Goal: Task Accomplishment & Management: Use online tool/utility

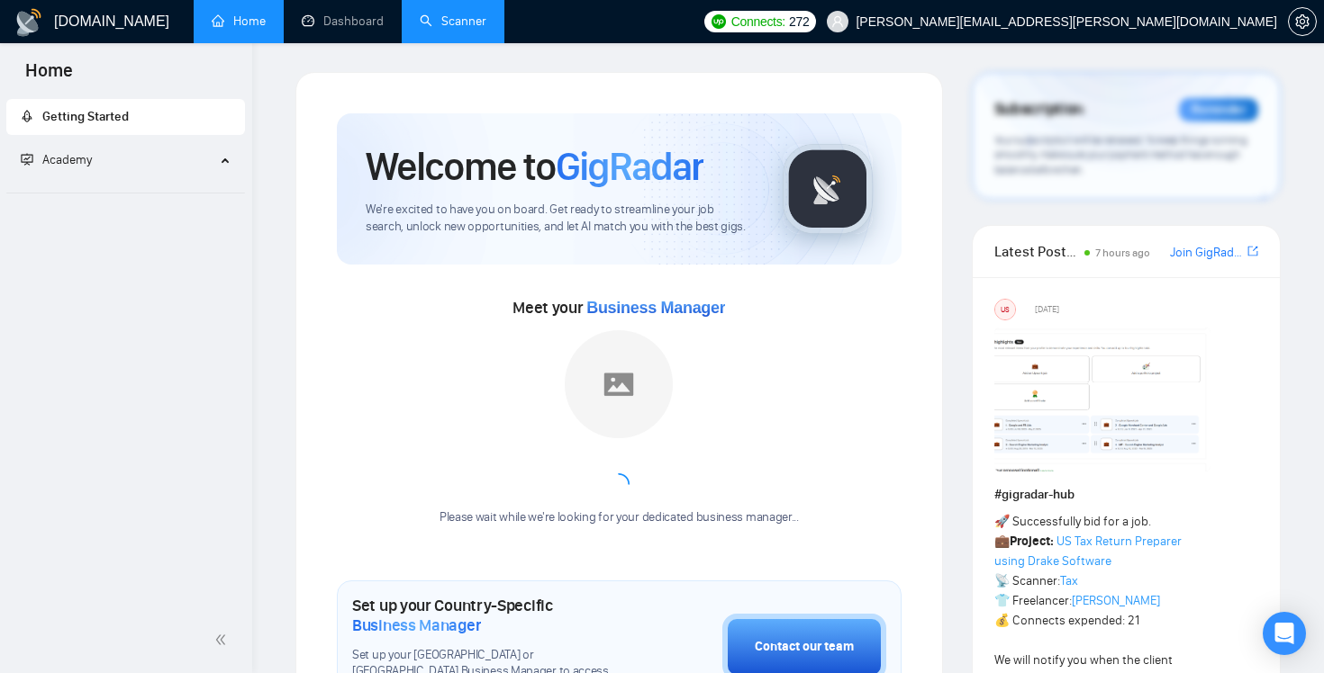
click at [455, 14] on link "Scanner" at bounding box center [453, 21] width 67 height 15
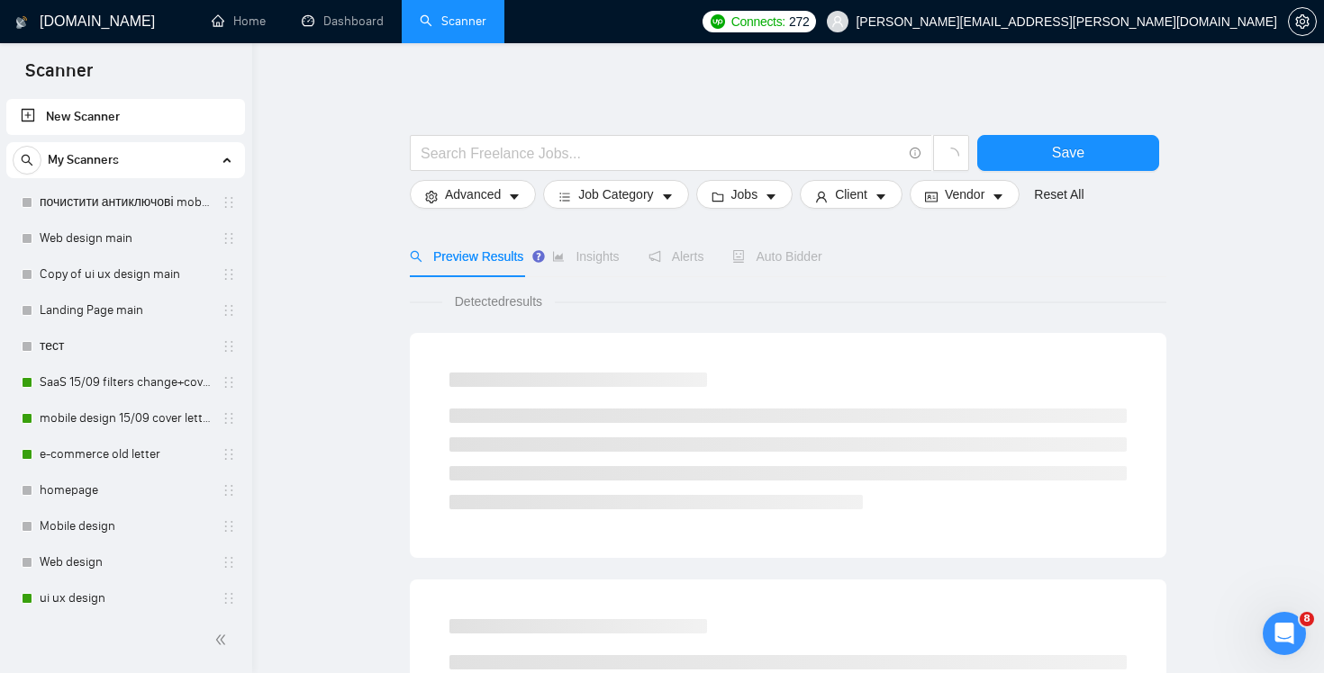
click at [818, 245] on div "Auto Bidder" at bounding box center [776, 256] width 89 height 41
click at [801, 259] on span "Auto Bidder" at bounding box center [792, 256] width 89 height 14
click at [113, 393] on link "SaaS 15/09 filters change+cover letter change" at bounding box center [125, 383] width 171 height 36
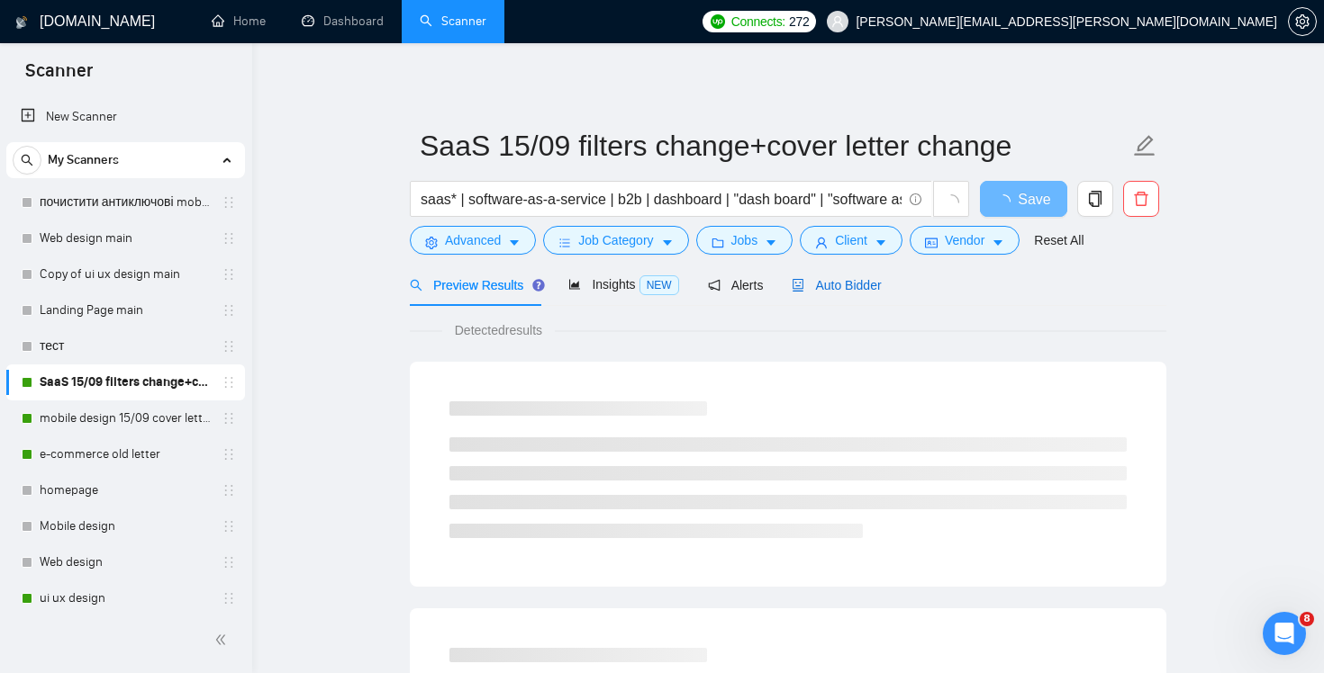
click at [852, 288] on span "Auto Bidder" at bounding box center [835, 285] width 89 height 14
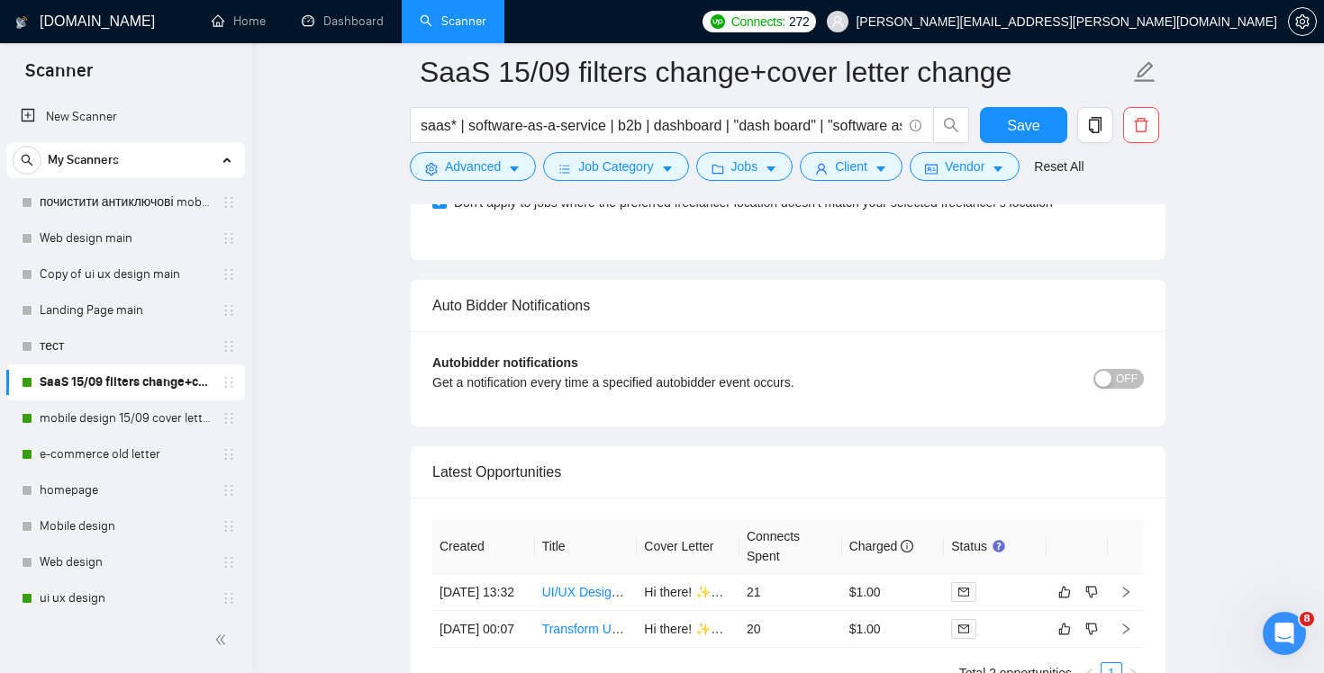
scroll to position [4358, 0]
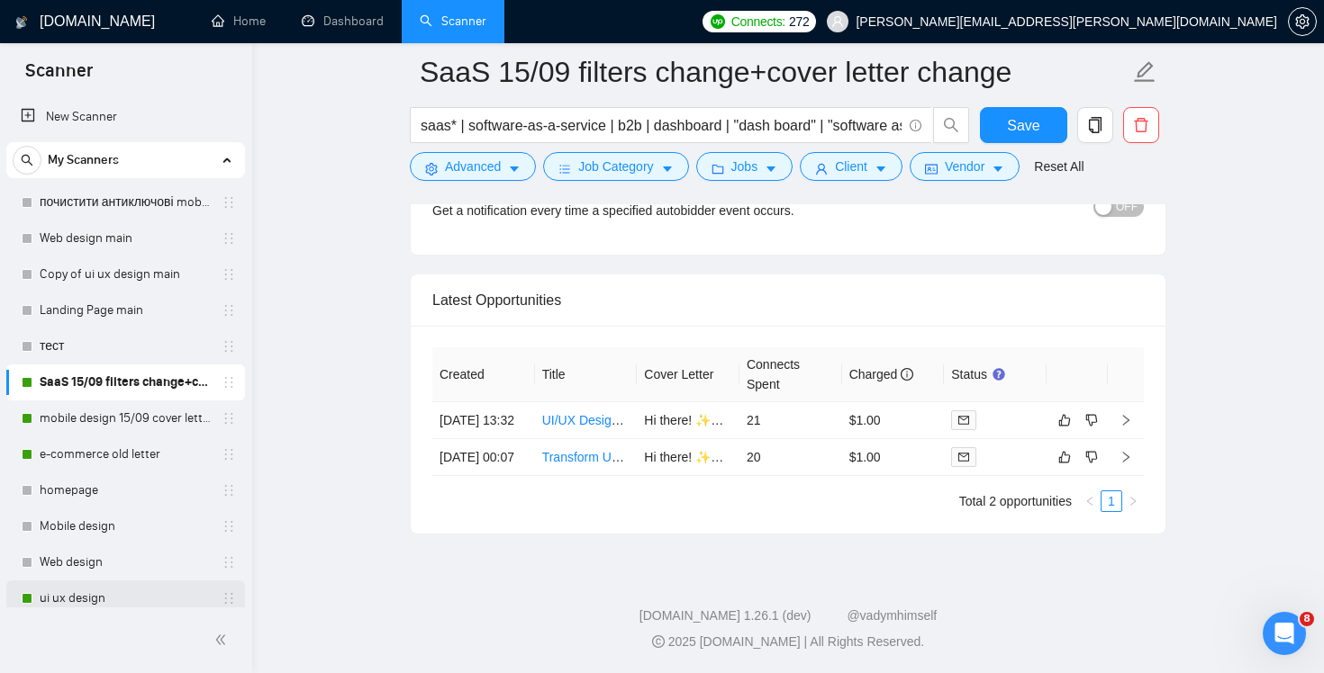
click at [87, 596] on link "ui ux design" at bounding box center [125, 599] width 171 height 36
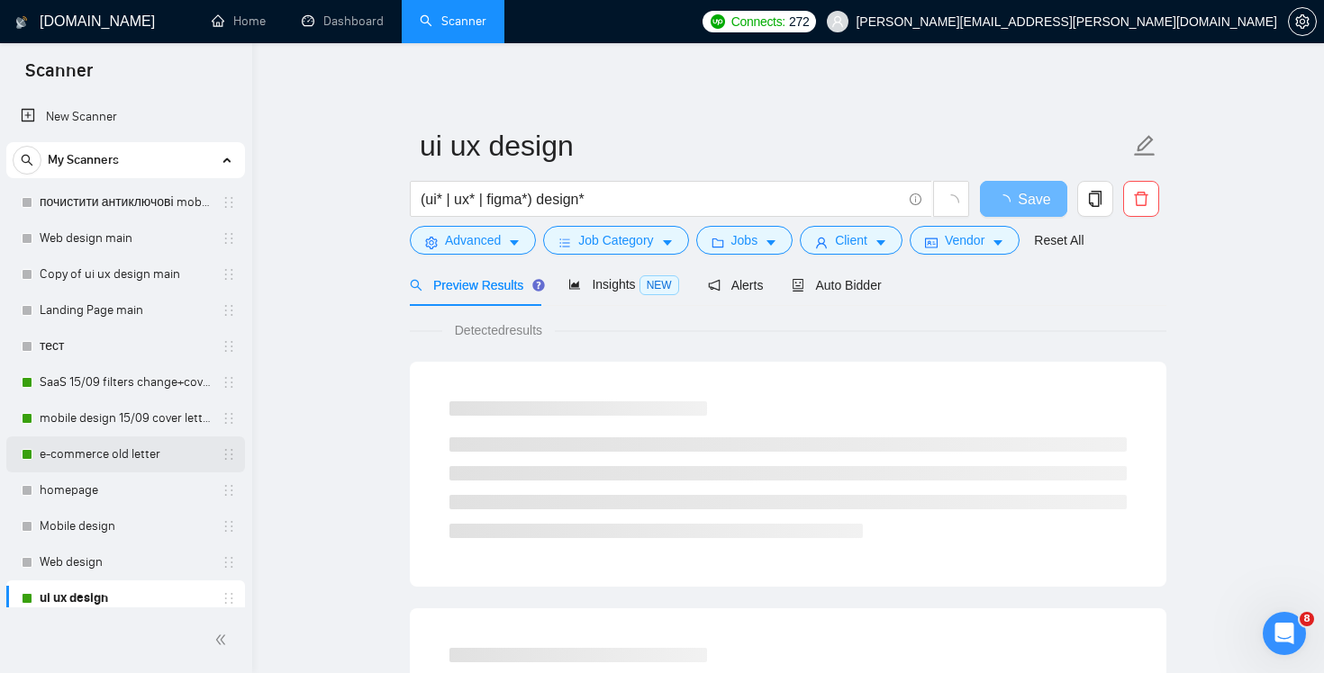
click at [95, 458] on link "e-commerce old letter" at bounding box center [125, 455] width 171 height 36
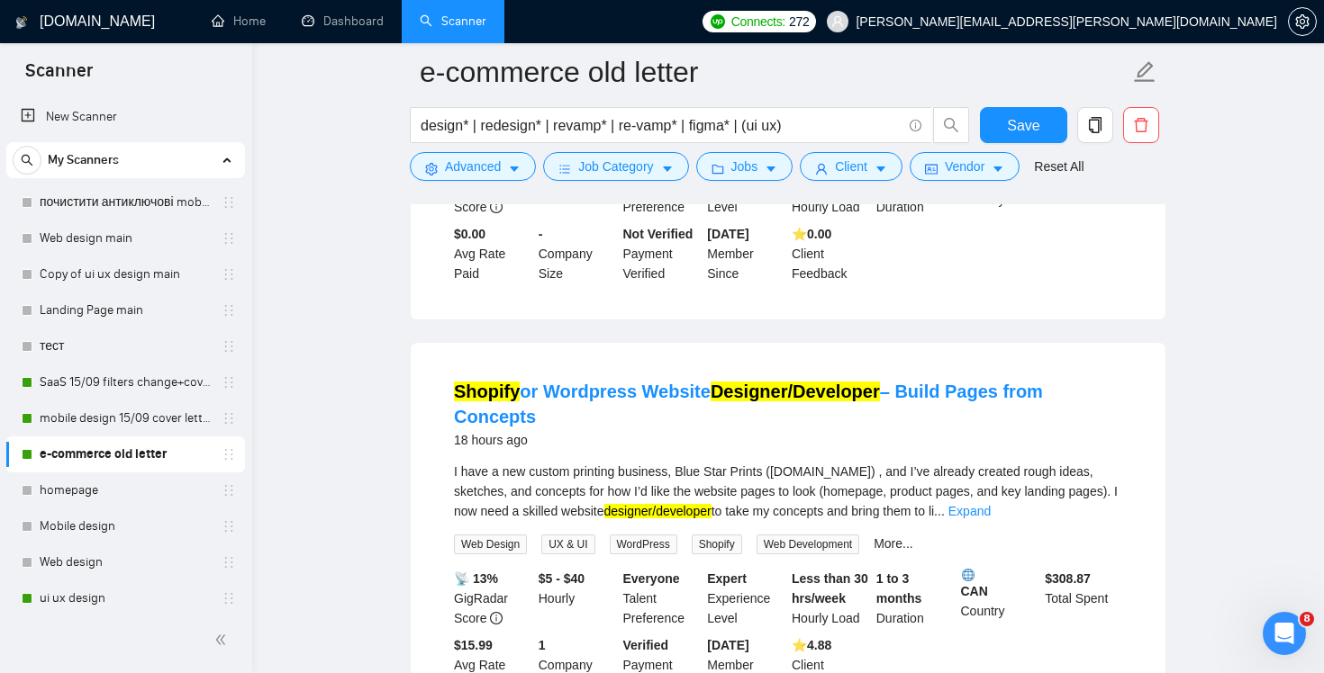
scroll to position [901, 0]
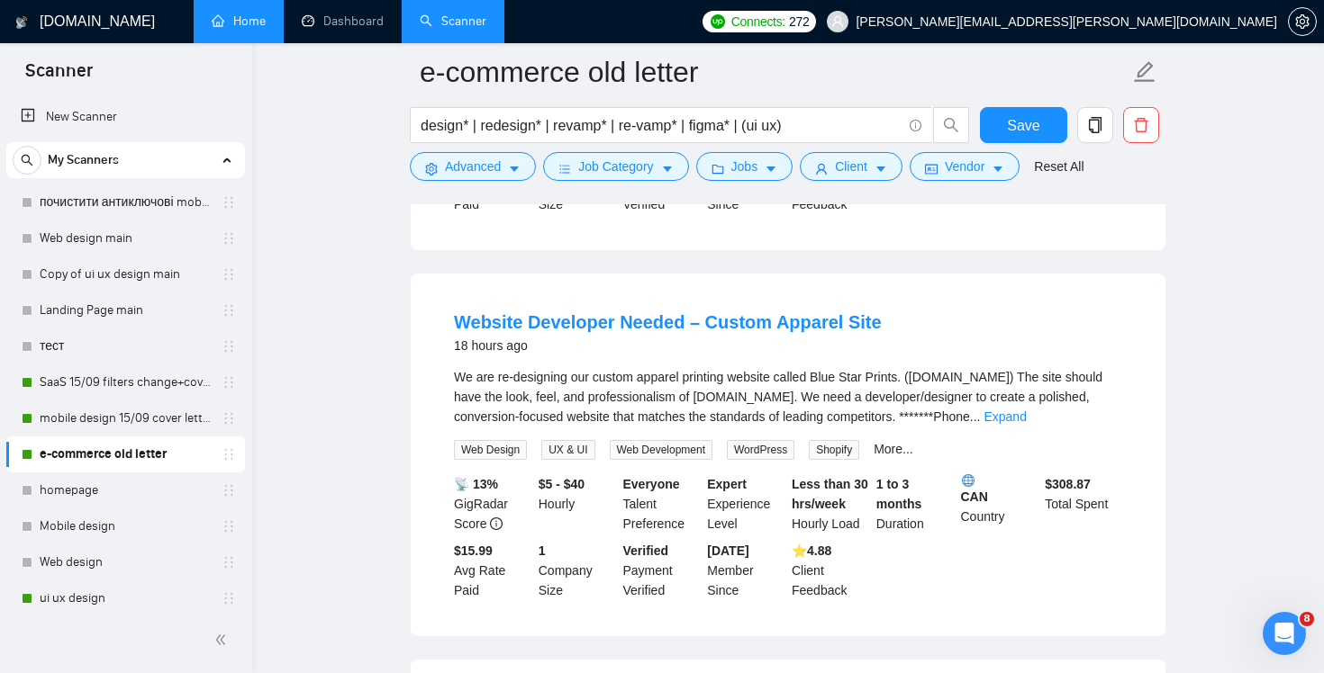
click at [260, 25] on link "Home" at bounding box center [239, 21] width 54 height 15
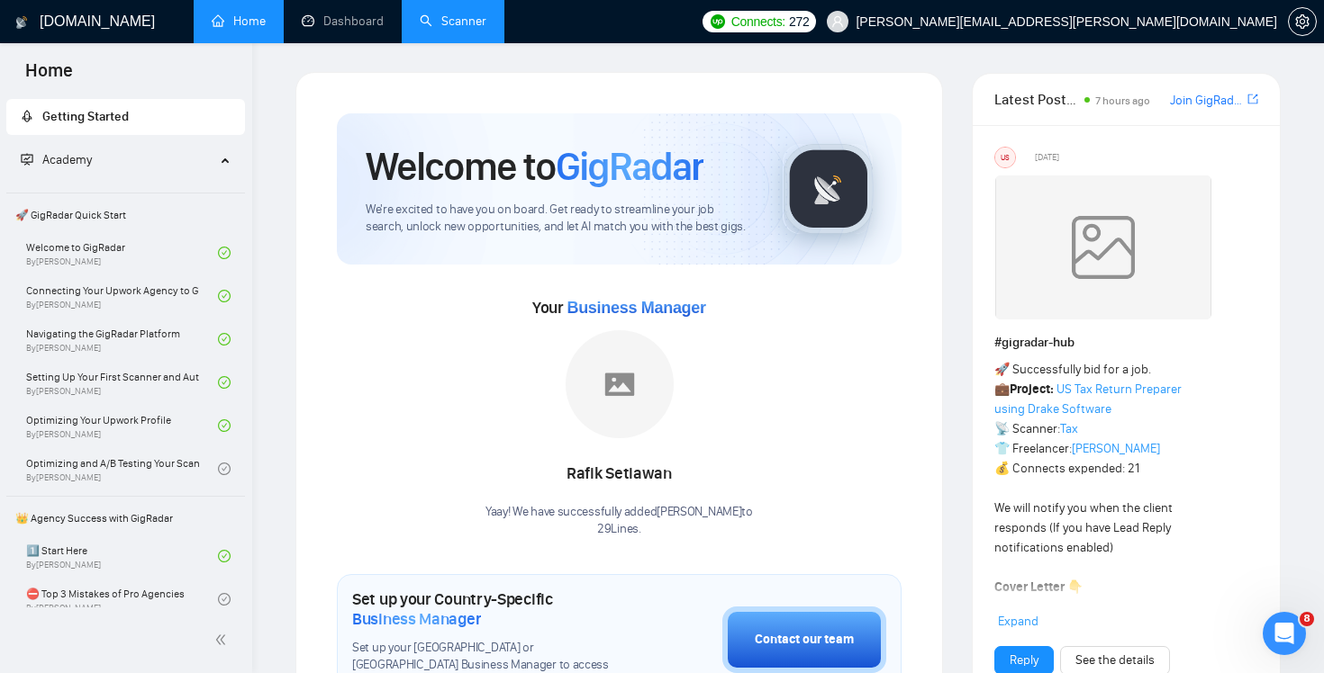
click at [429, 29] on link "Scanner" at bounding box center [453, 21] width 67 height 15
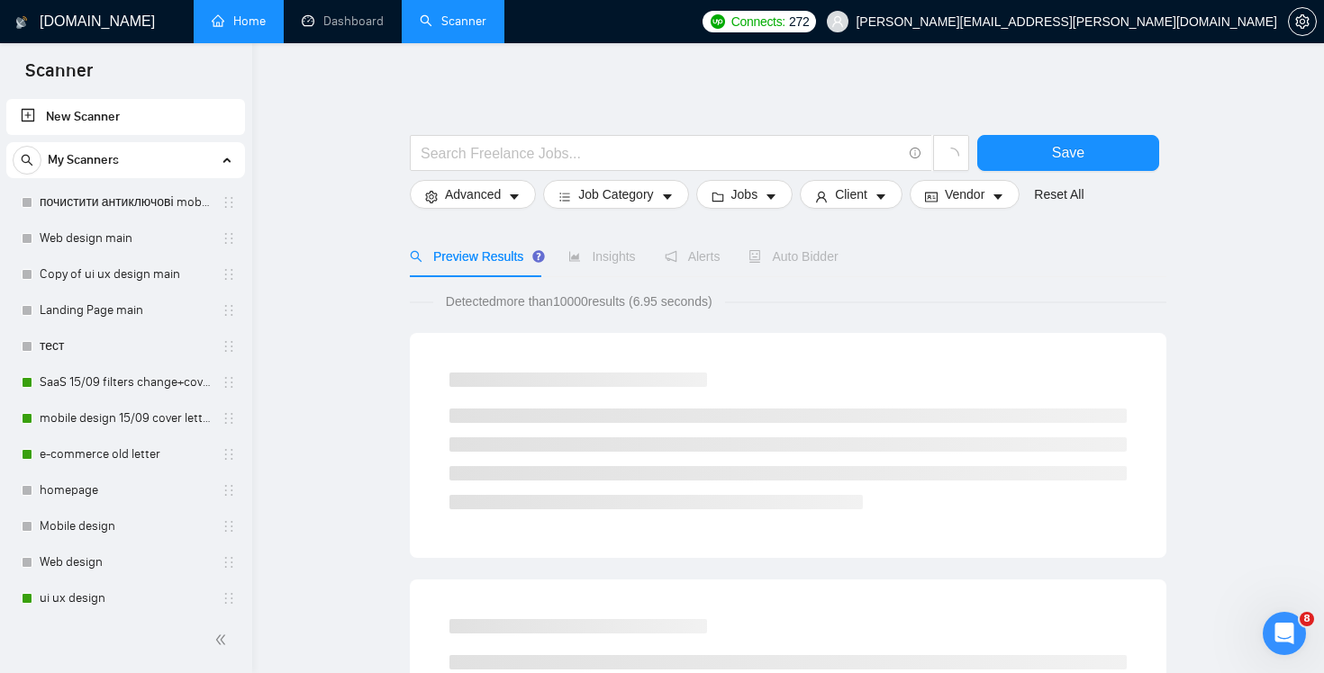
click at [77, 39] on h1 "[DOMAIN_NAME]" at bounding box center [97, 21] width 115 height 43
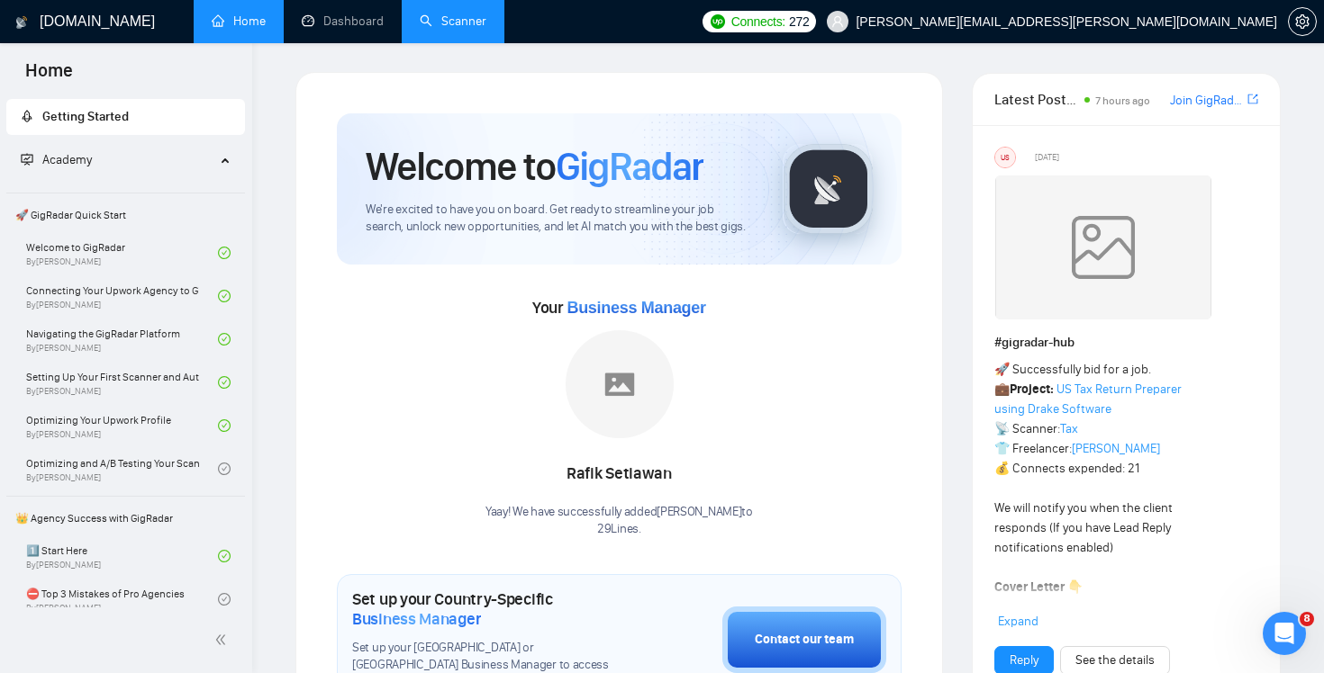
click at [354, 29] on link "Dashboard" at bounding box center [343, 21] width 82 height 15
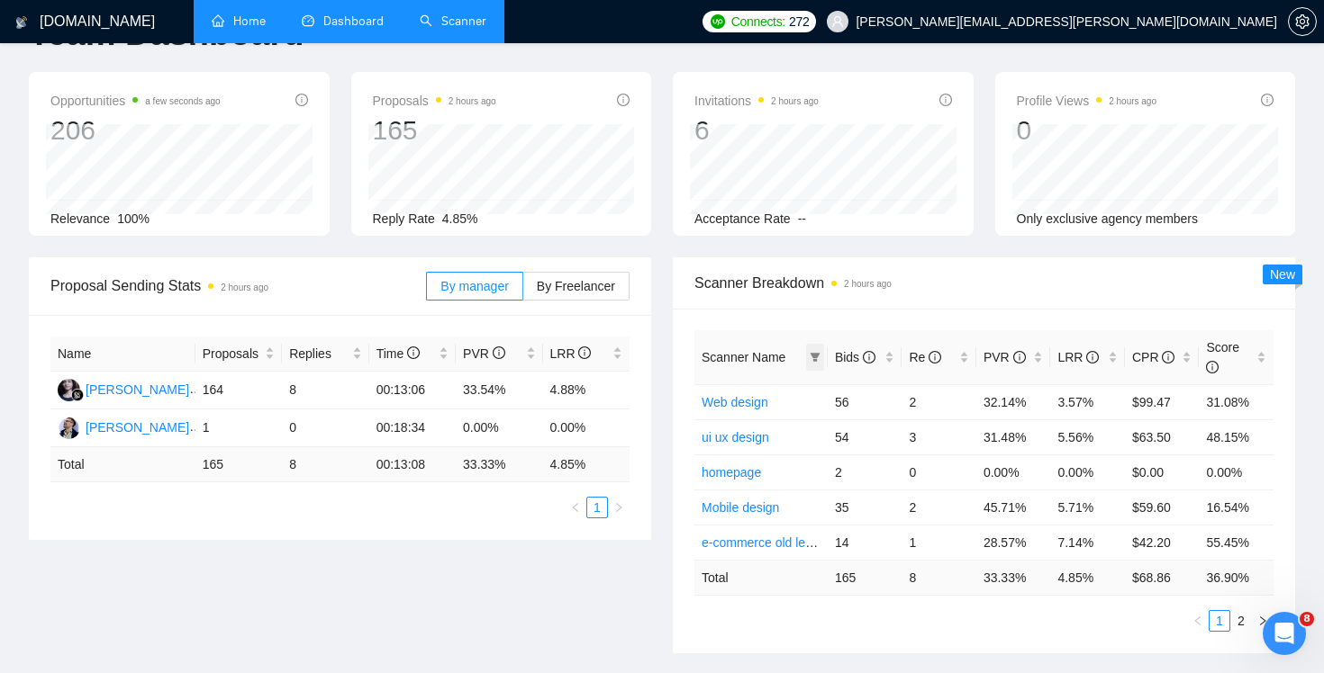
scroll to position [64, 0]
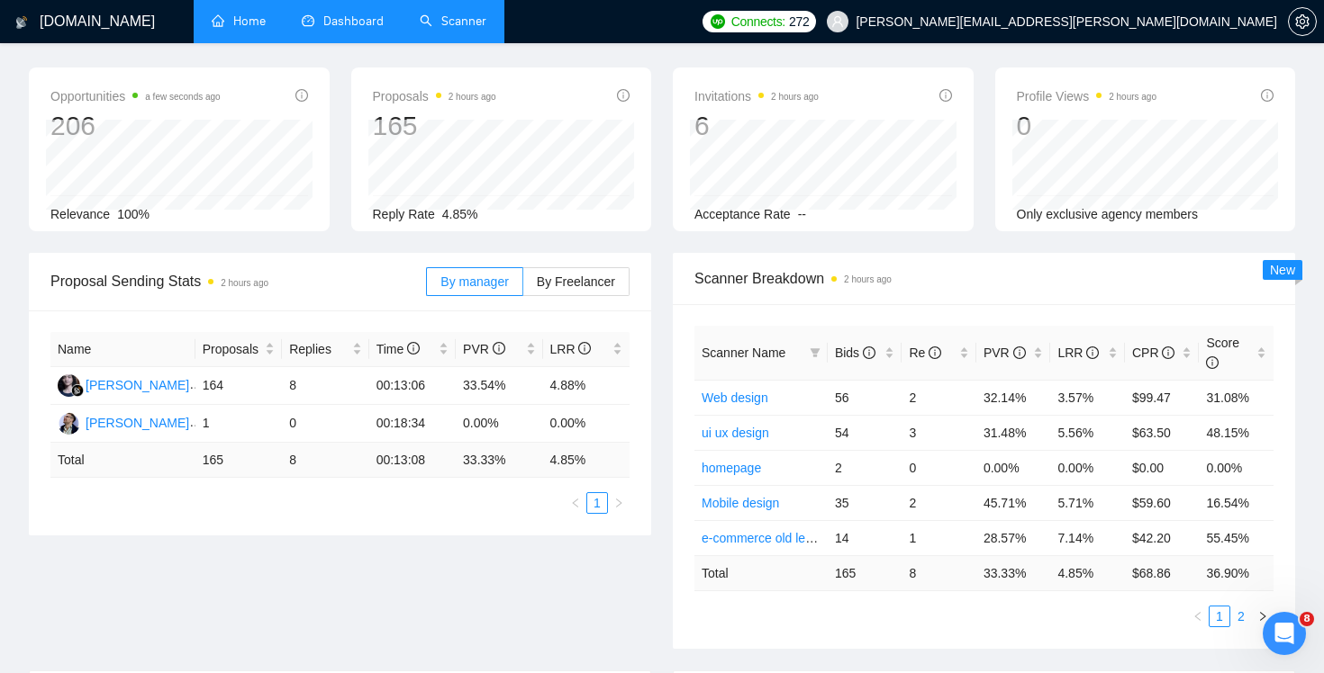
click at [1238, 617] on link "2" at bounding box center [1241, 617] width 20 height 20
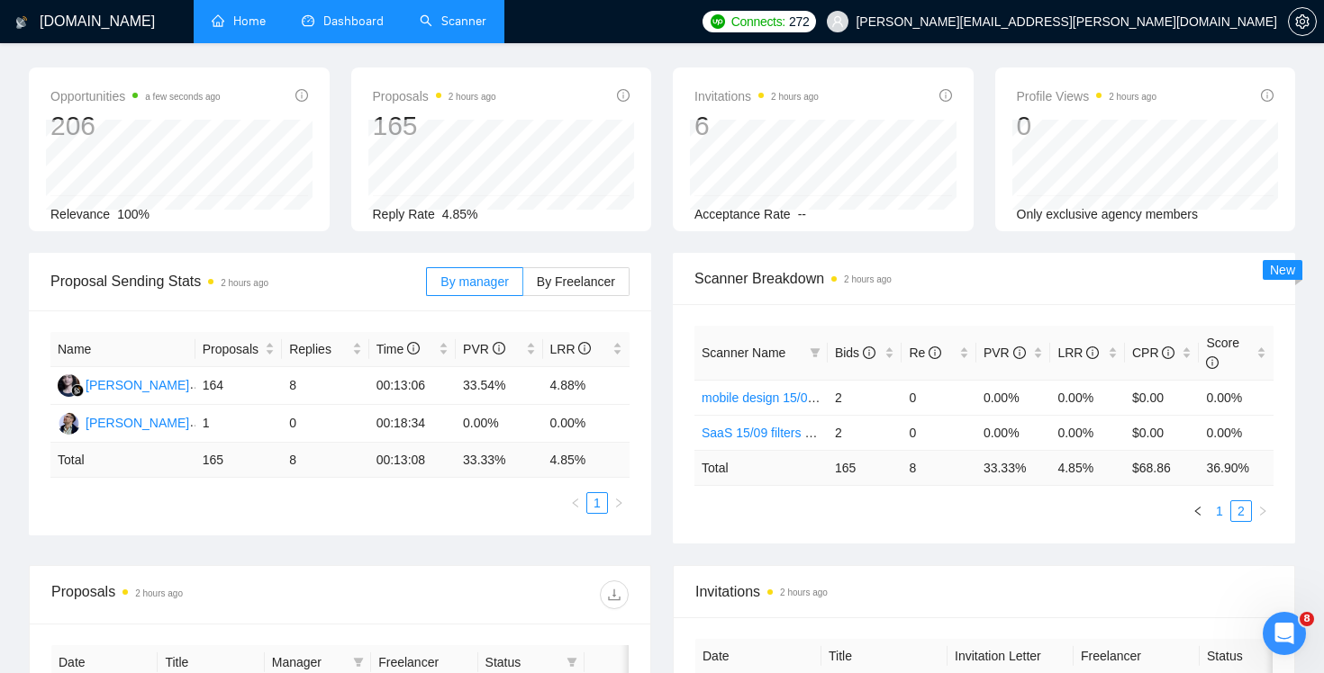
click at [1216, 515] on link "1" at bounding box center [1219, 512] width 20 height 20
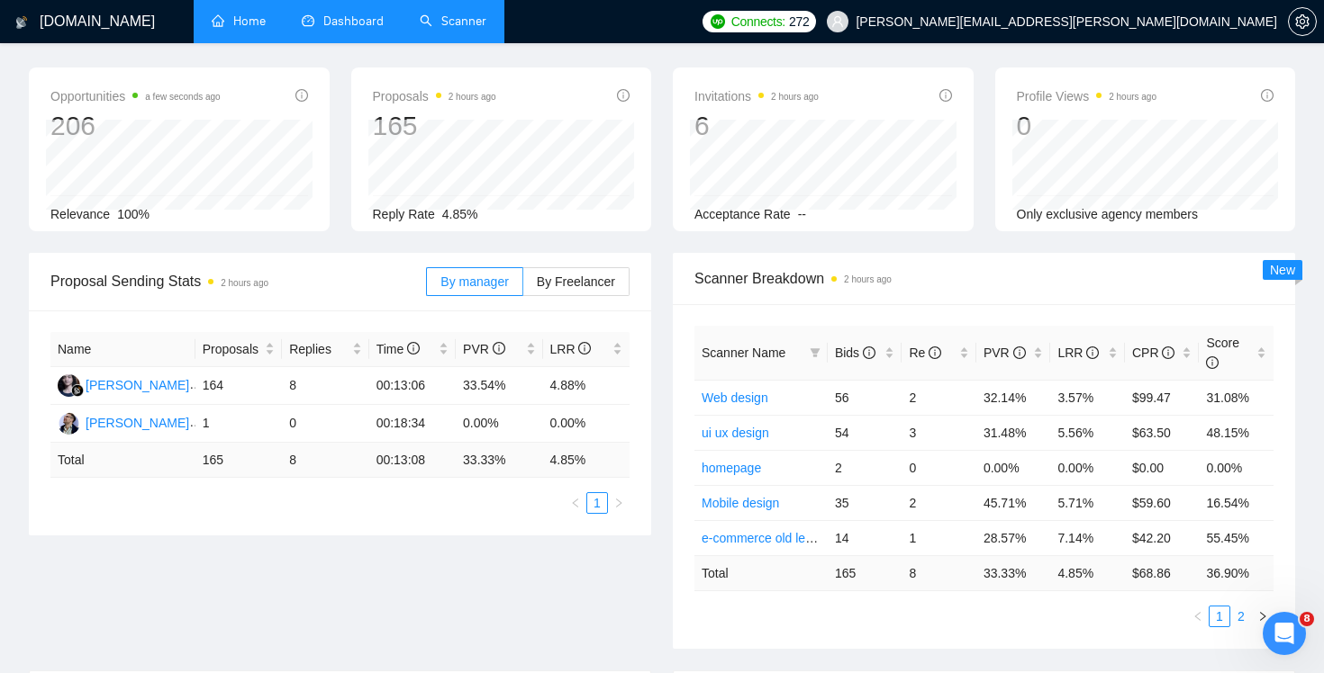
click at [1240, 624] on link "2" at bounding box center [1241, 617] width 20 height 20
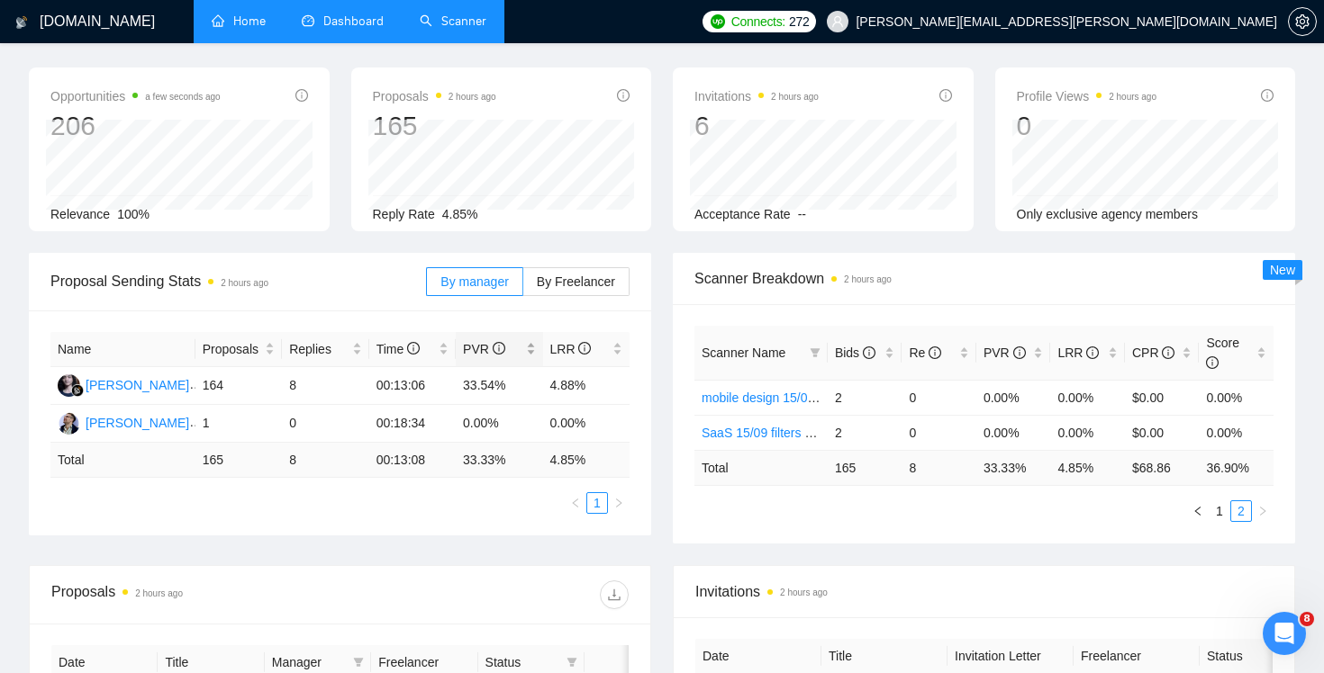
scroll to position [0, 0]
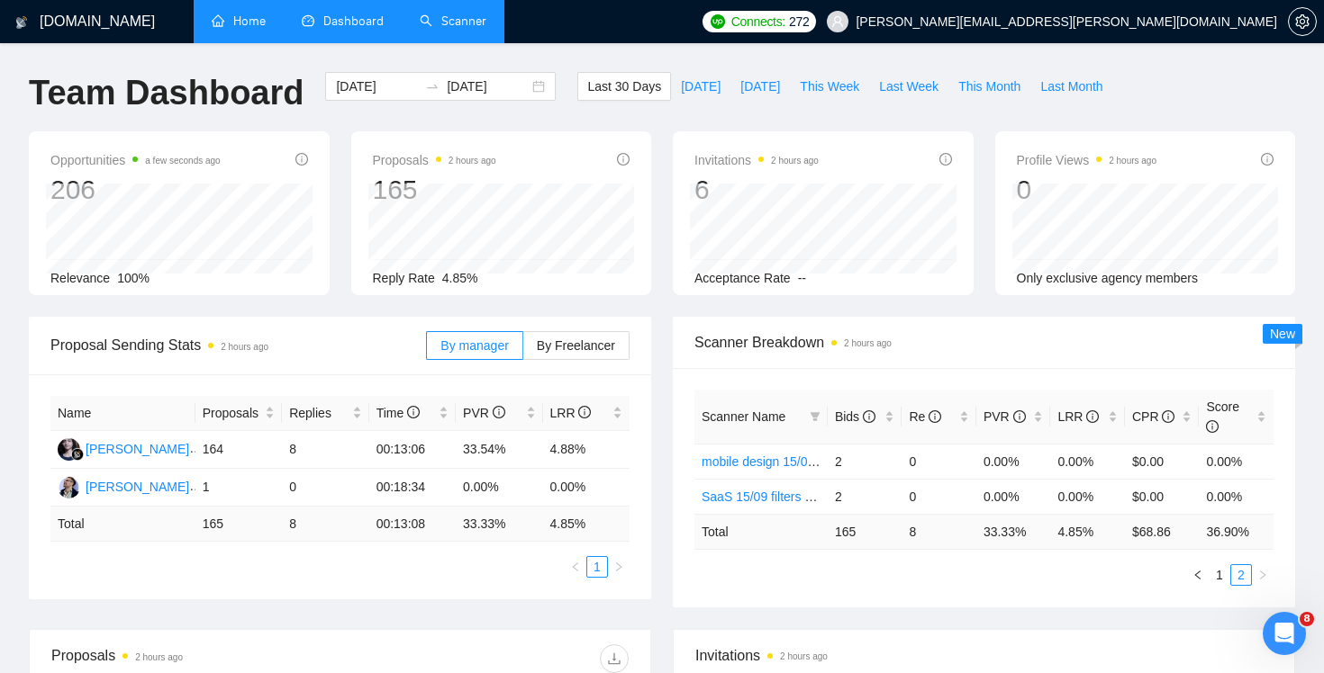
click at [53, 12] on h1 "[DOMAIN_NAME]" at bounding box center [97, 21] width 115 height 43
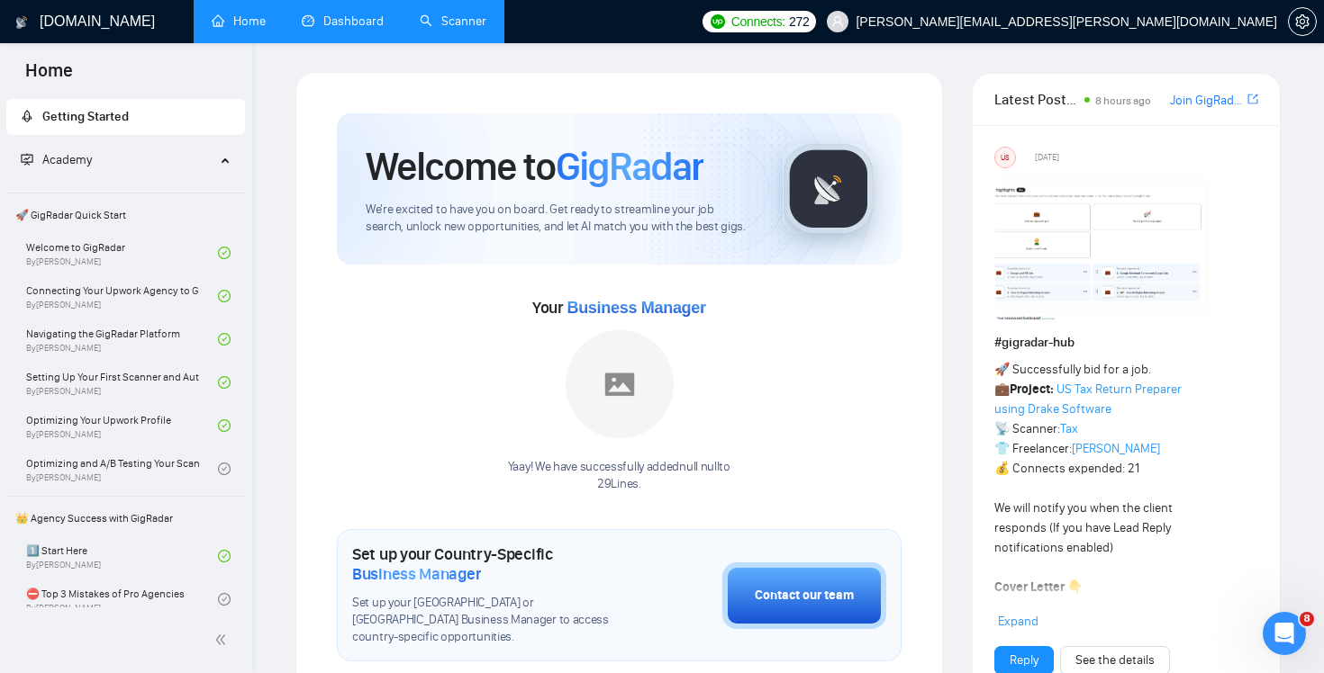
click at [446, 29] on link "Scanner" at bounding box center [453, 21] width 67 height 15
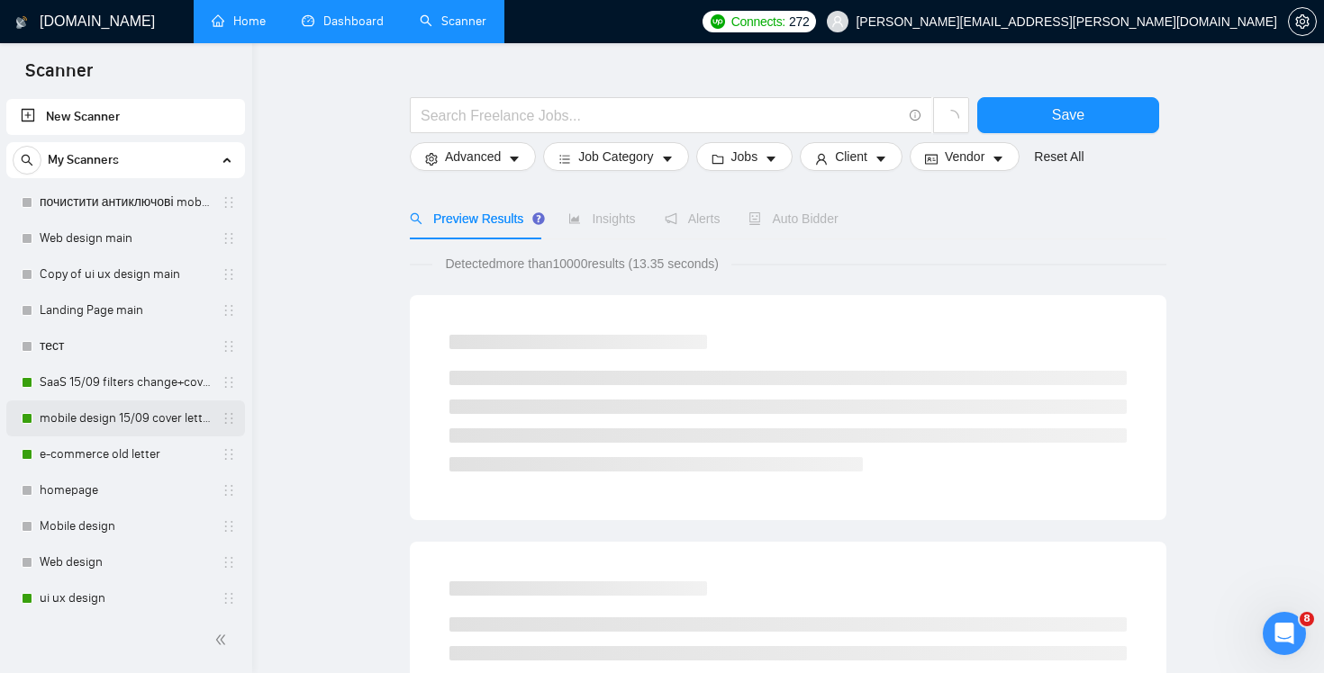
click at [129, 421] on link "mobile design 15/09 cover letter another first part" at bounding box center [125, 419] width 171 height 36
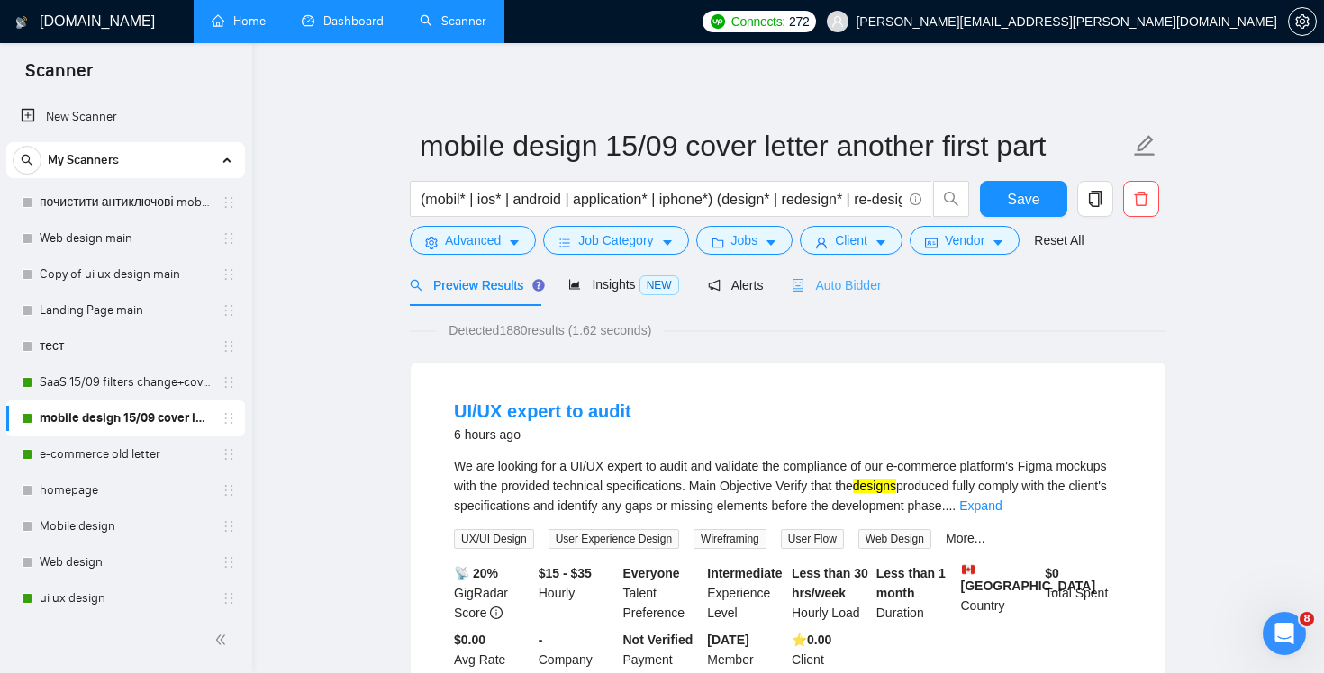
click at [841, 273] on div "Auto Bidder" at bounding box center [835, 285] width 89 height 42
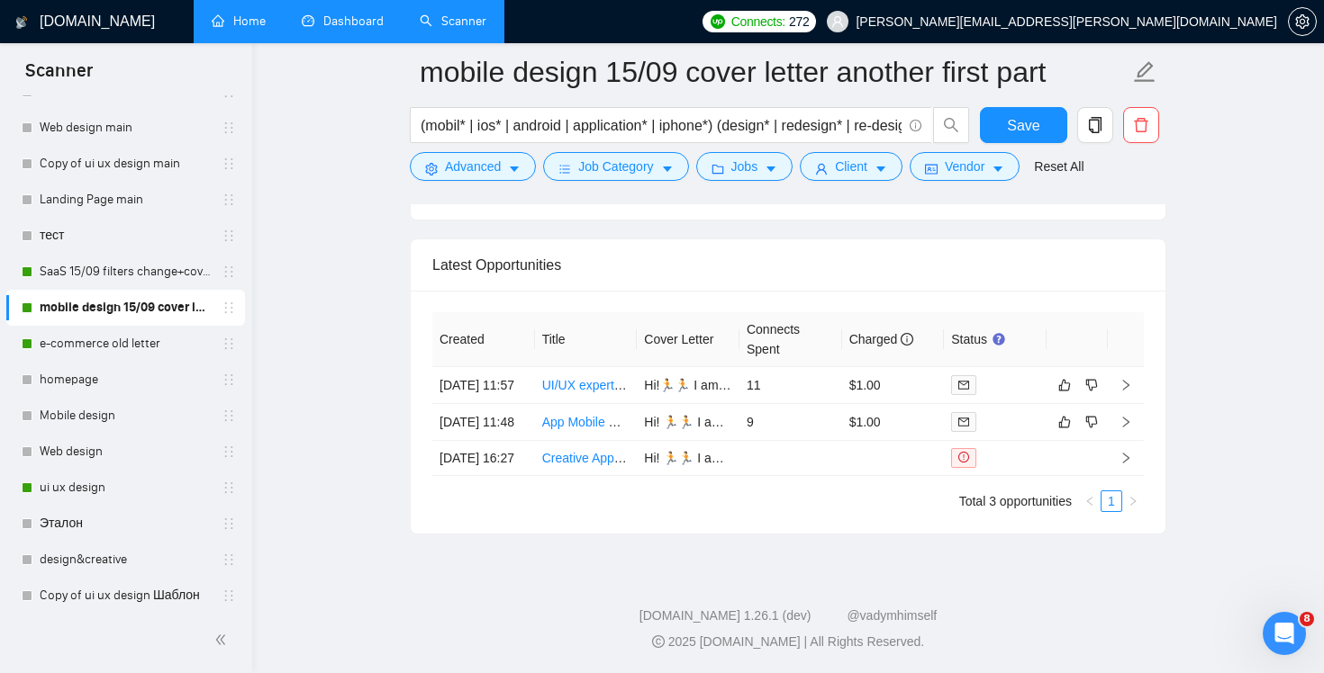
scroll to position [4413, 0]
click at [808, 404] on td "9" at bounding box center [790, 422] width 103 height 37
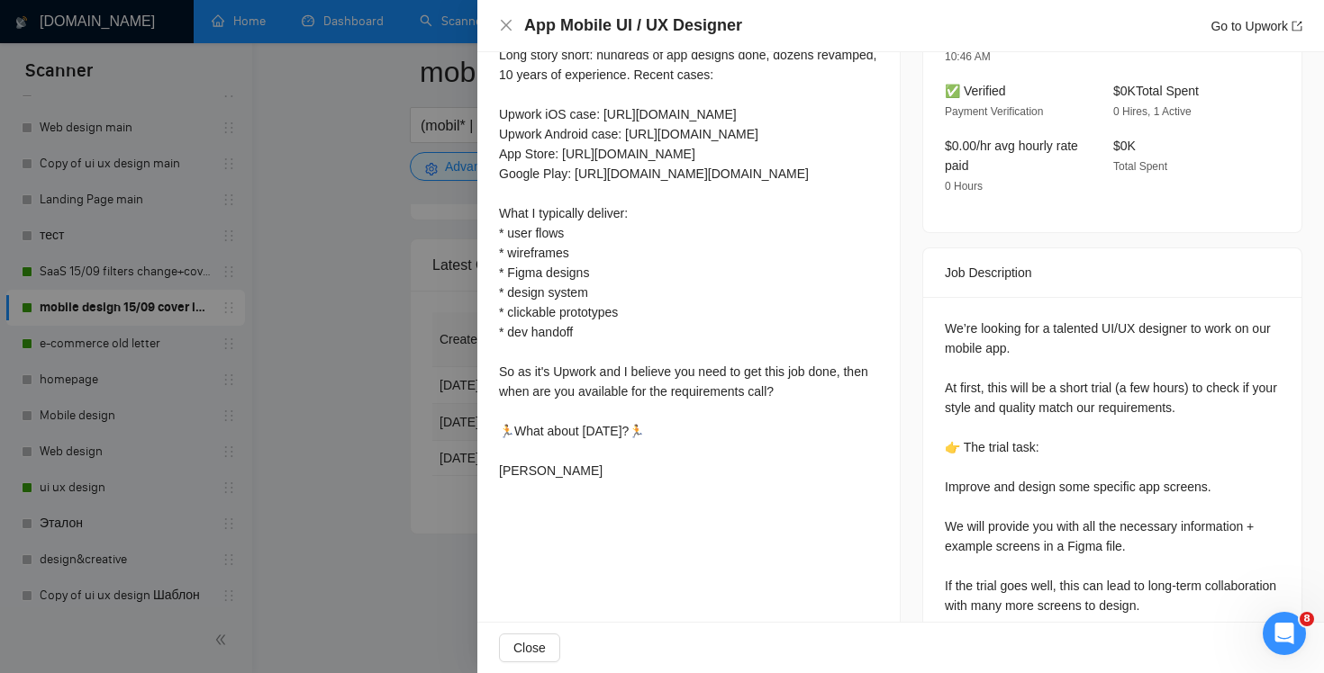
scroll to position [664, 0]
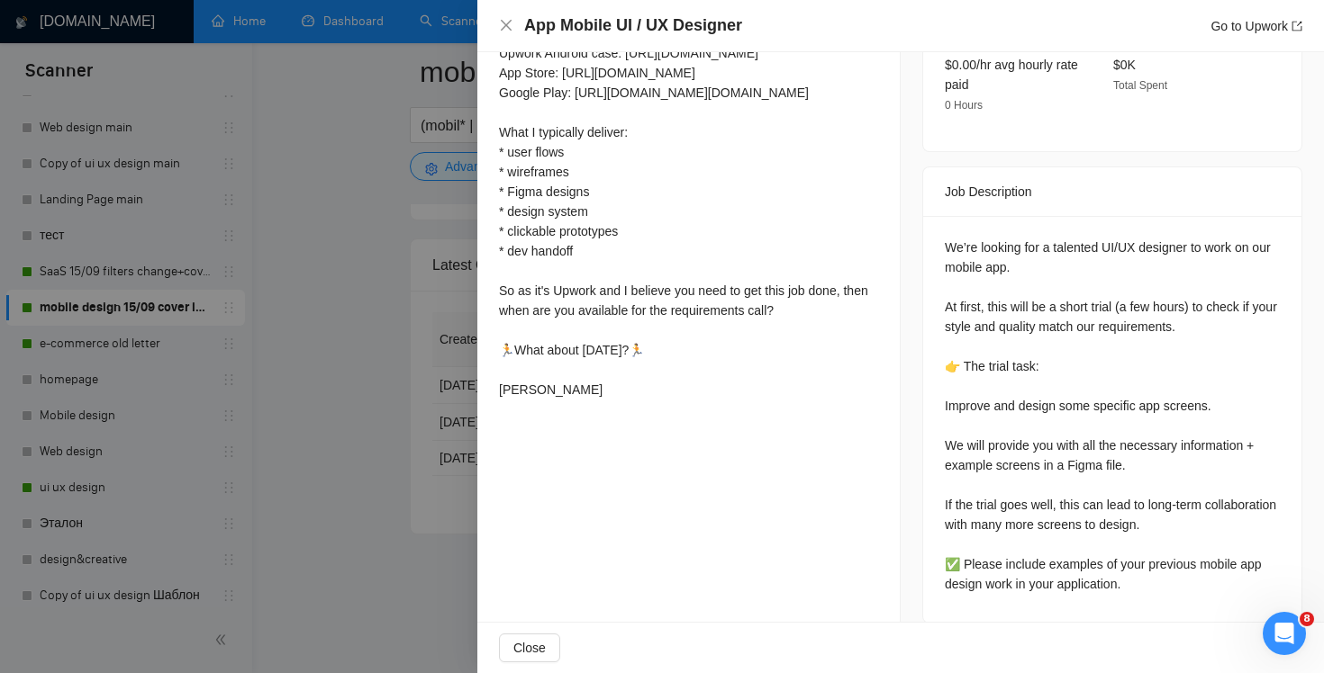
click at [498, 23] on div "App Mobile UI / UX Designer Go to Upwork" at bounding box center [900, 26] width 846 height 52
click at [506, 20] on icon "close" at bounding box center [506, 25] width 14 height 14
